Goal: Information Seeking & Learning: Compare options

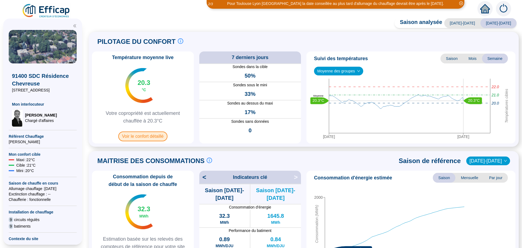
click at [134, 137] on span "Voir le confort détaillé" at bounding box center [142, 136] width 49 height 10
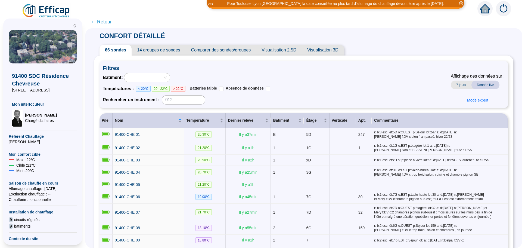
click at [234, 52] on span "Comparer des sondes/groupes" at bounding box center [221, 50] width 71 height 11
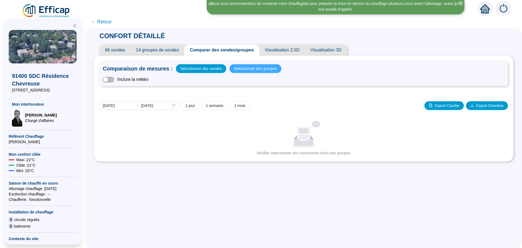
click at [243, 69] on span "Sélectionner des groupes" at bounding box center [255, 69] width 43 height 8
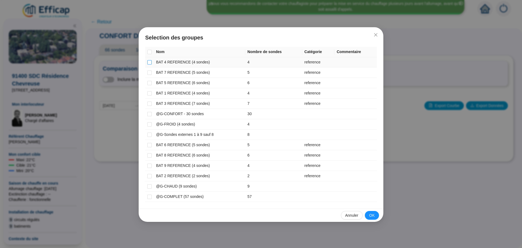
click at [148, 62] on input "checkbox" at bounding box center [149, 62] width 4 height 4
checkbox input "true"
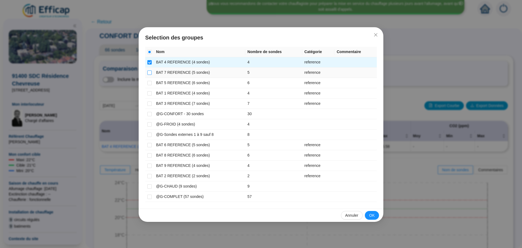
click at [150, 74] on input "checkbox" at bounding box center [149, 72] width 4 height 4
checkbox input "true"
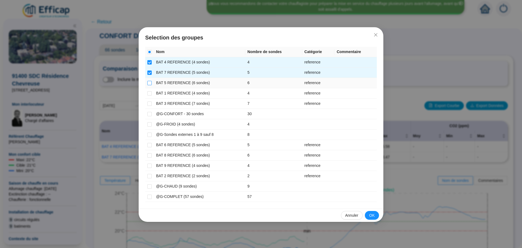
click at [151, 83] on input "checkbox" at bounding box center [149, 83] width 4 height 4
checkbox input "true"
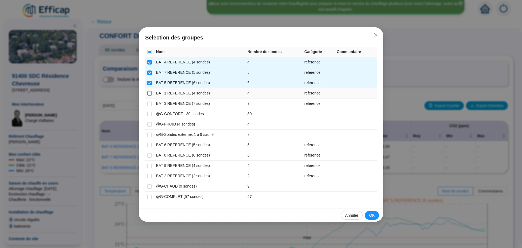
click at [149, 92] on input "checkbox" at bounding box center [149, 93] width 4 height 4
checkbox input "true"
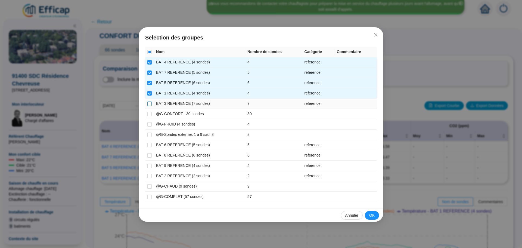
click at [150, 104] on input "checkbox" at bounding box center [149, 103] width 4 height 4
checkbox input "true"
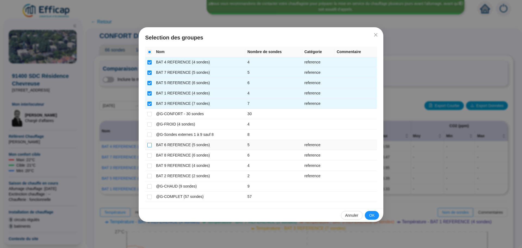
click at [150, 143] on input "checkbox" at bounding box center [149, 145] width 4 height 4
checkbox input "true"
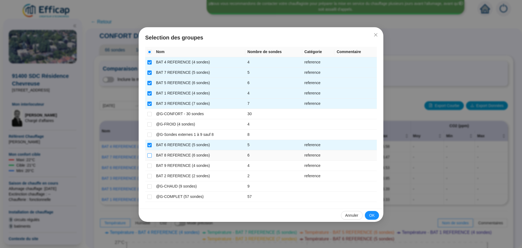
click at [149, 155] on input "checkbox" at bounding box center [149, 155] width 4 height 4
checkbox input "true"
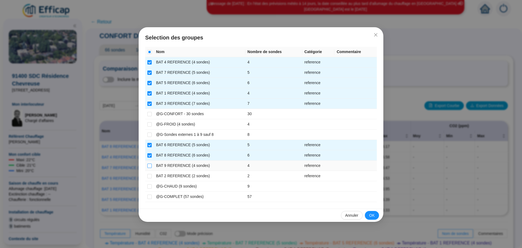
click at [149, 164] on input "checkbox" at bounding box center [149, 165] width 4 height 4
checkbox input "true"
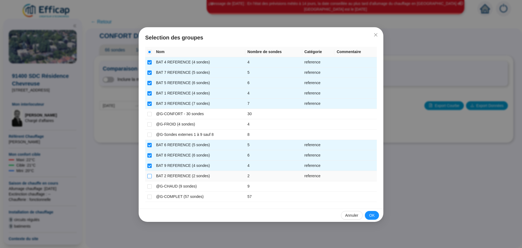
click at [148, 174] on input "checkbox" at bounding box center [149, 176] width 4 height 4
checkbox input "true"
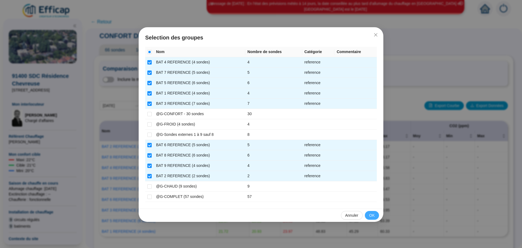
click at [370, 215] on span "OK" at bounding box center [371, 215] width 5 height 6
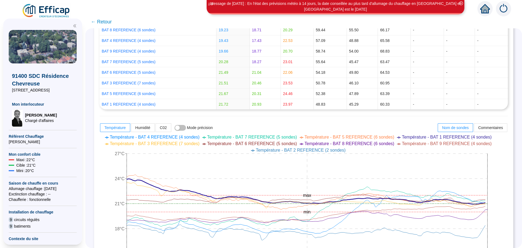
scroll to position [136, 0]
